Goal: Find specific page/section: Find specific page/section

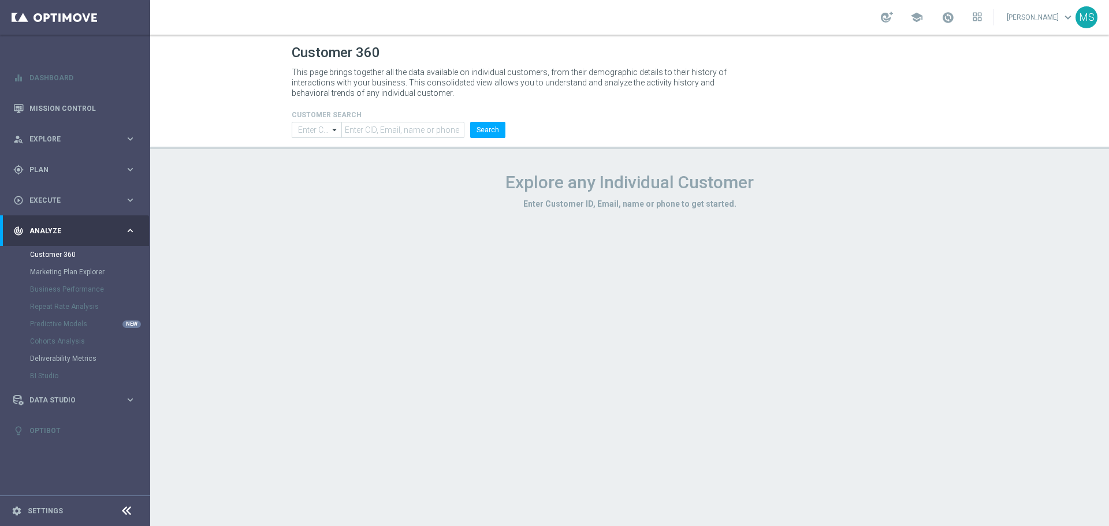
type input "Contains"
click at [433, 121] on form "CUSTOMER SEARCH Contains Contains arrow_drop_down Show Selected 0 of NaN Contai…" at bounding box center [399, 124] width 214 height 27
click at [426, 130] on input "text" at bounding box center [402, 130] width 123 height 16
paste input "3188524"
click at [485, 133] on button "Search" at bounding box center [487, 130] width 35 height 16
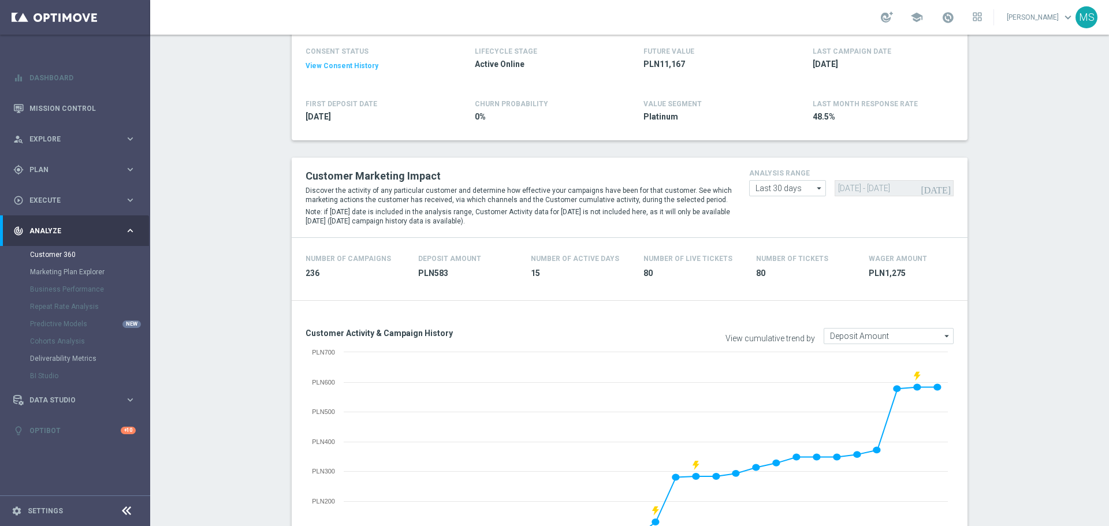
scroll to position [58, 0]
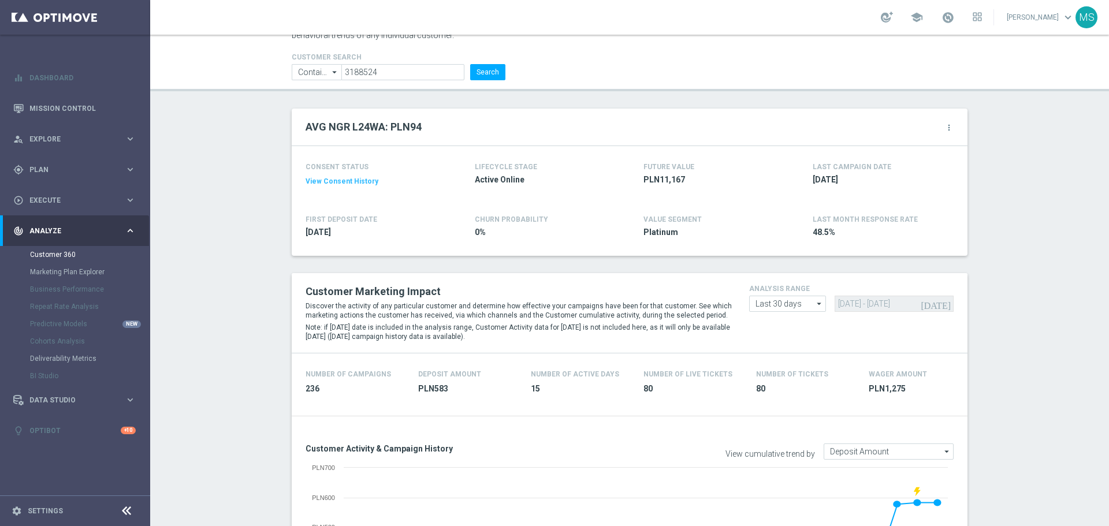
click at [423, 80] on li "3188524" at bounding box center [404, 72] width 126 height 16
click at [428, 76] on input "3188524" at bounding box center [402, 72] width 123 height 16
paste input "385938"
type input "3385938"
drag, startPoint x: 475, startPoint y: 66, endPoint x: 485, endPoint y: 65, distance: 10.5
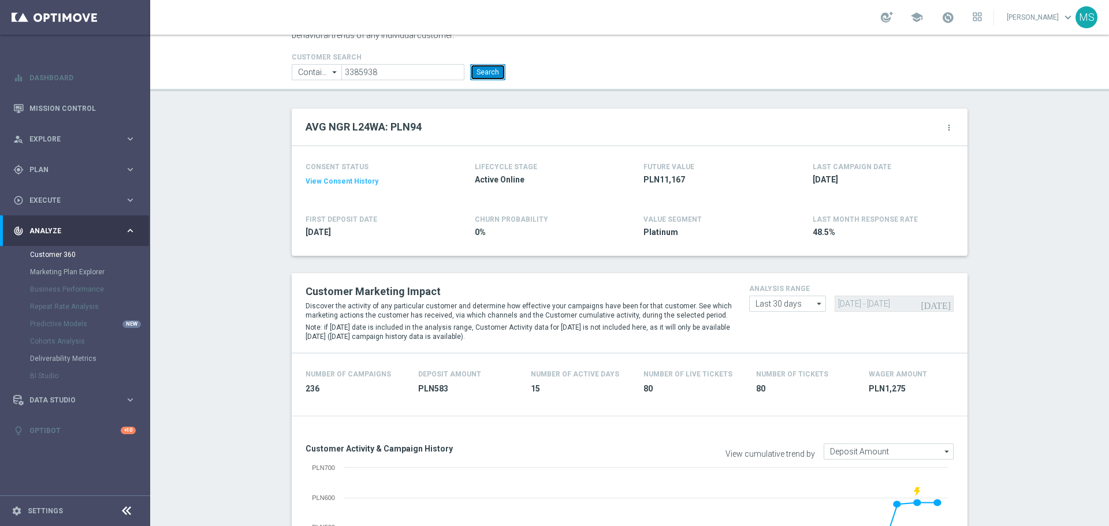
click at [475, 67] on button "Search" at bounding box center [487, 72] width 35 height 16
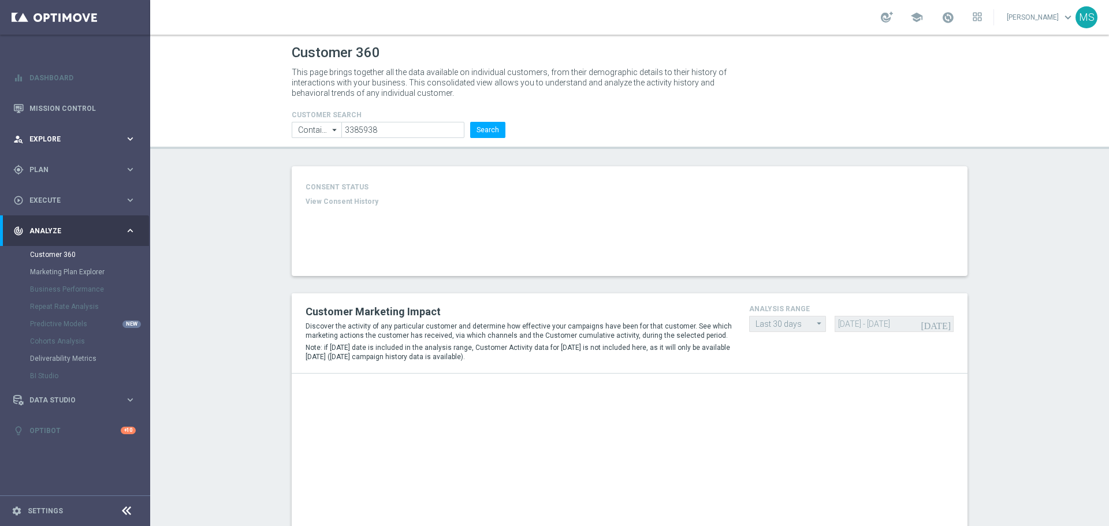
type input "Deposit Amount"
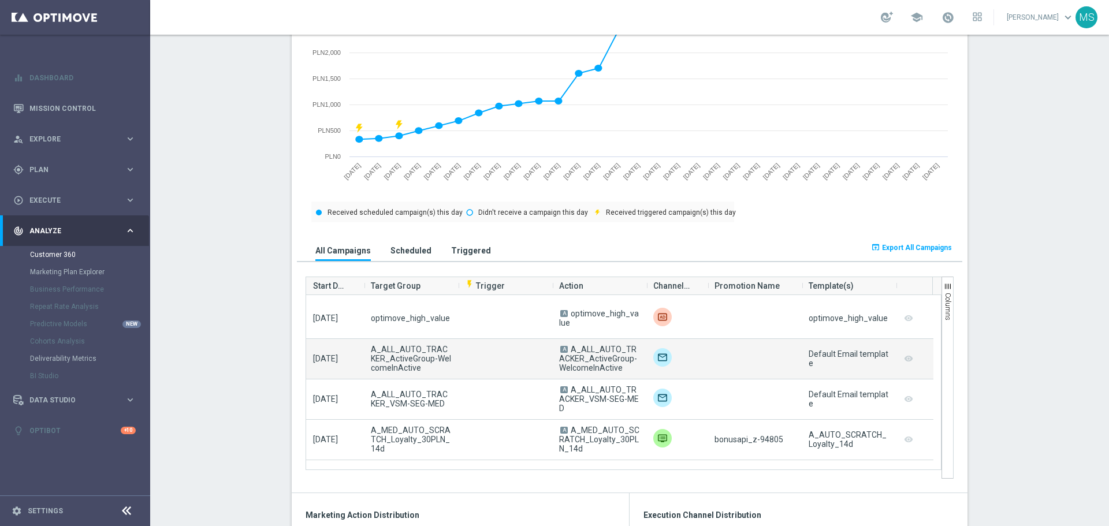
scroll to position [289, 0]
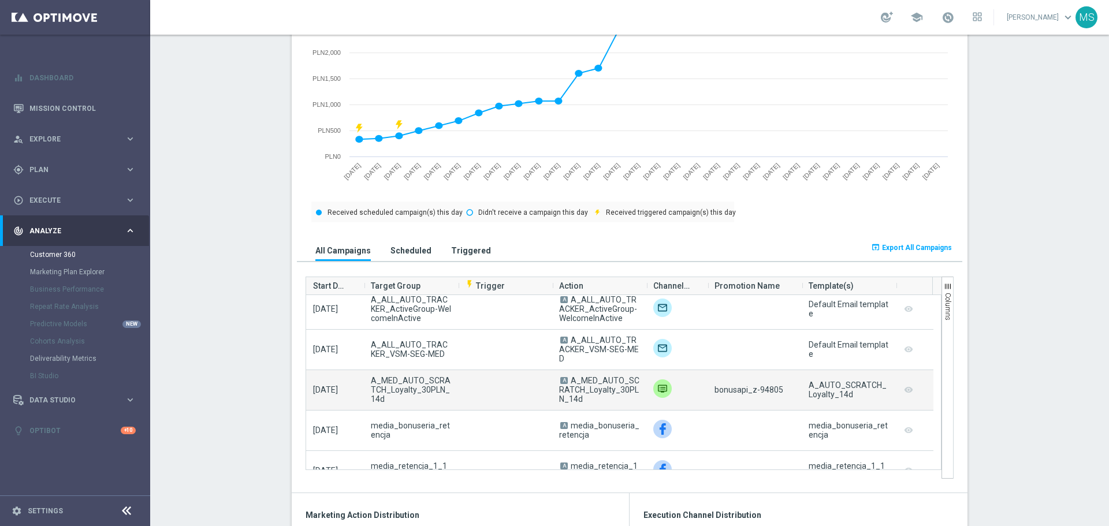
click at [761, 394] on span "bonusapi_z-94805" at bounding box center [748, 389] width 69 height 9
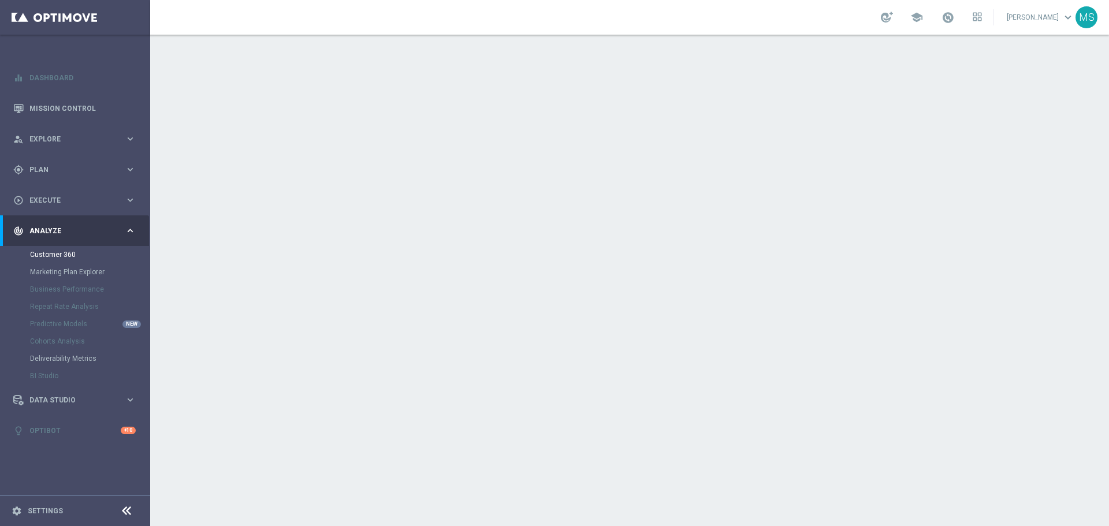
click at [1094, 122] on div at bounding box center [629, 280] width 959 height 491
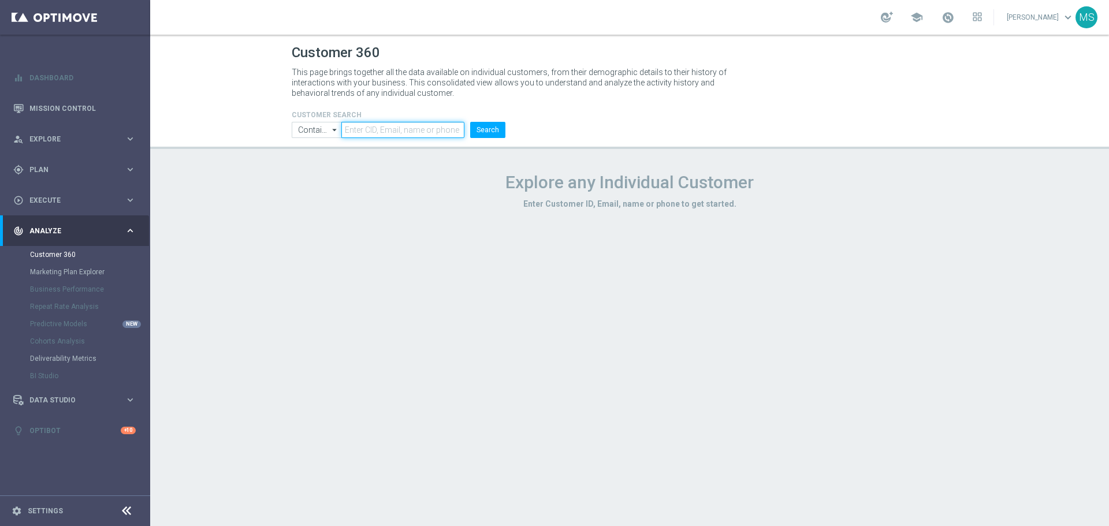
click at [456, 126] on input "text" at bounding box center [402, 130] width 123 height 16
paste input "3344403"
type input "3344403"
click at [511, 135] on div "CUSTOMER SEARCH Contains Contains arrow_drop_down Show Selected 0 of NaN Contai…" at bounding box center [398, 119] width 231 height 37
click at [494, 133] on button "Search" at bounding box center [487, 130] width 35 height 16
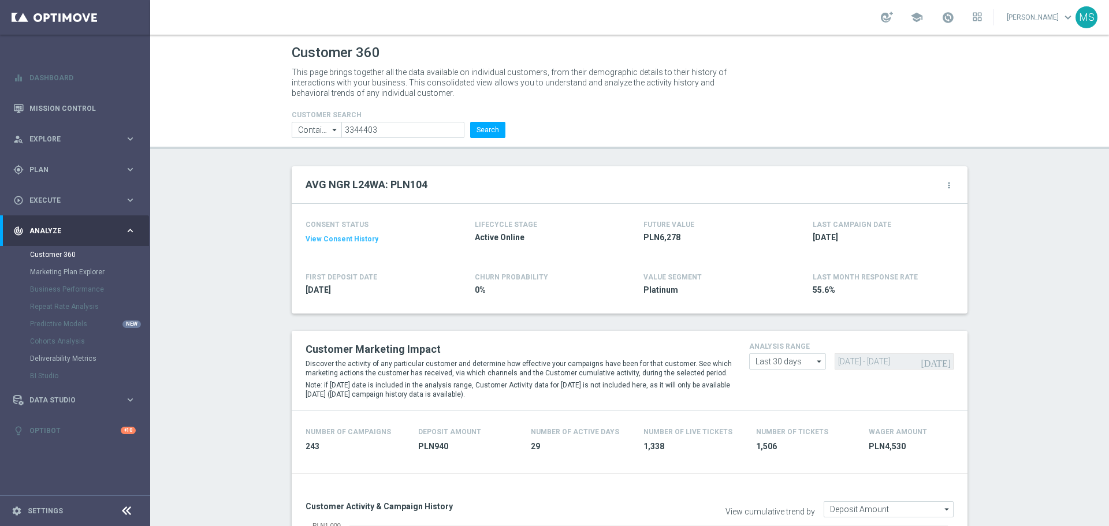
click at [516, 31] on div "school Michał Szwarc keyboard_arrow_down MS" at bounding box center [629, 17] width 959 height 35
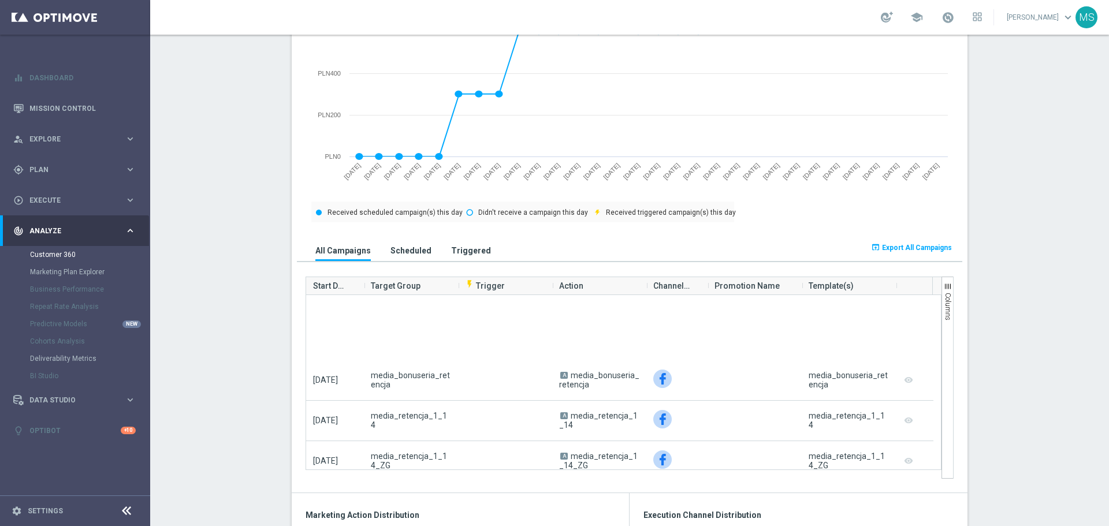
scroll to position [635, 0]
